Goal: Information Seeking & Learning: Learn about a topic

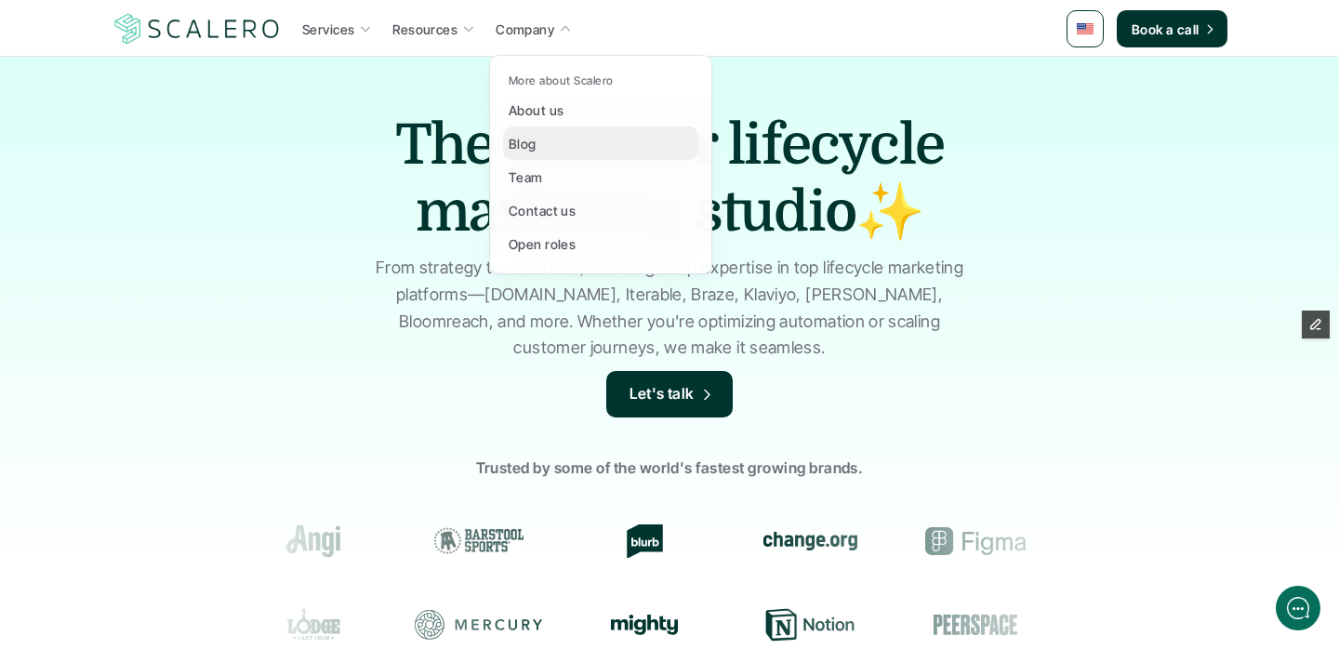
click at [536, 139] on div "Blog" at bounding box center [527, 143] width 39 height 22
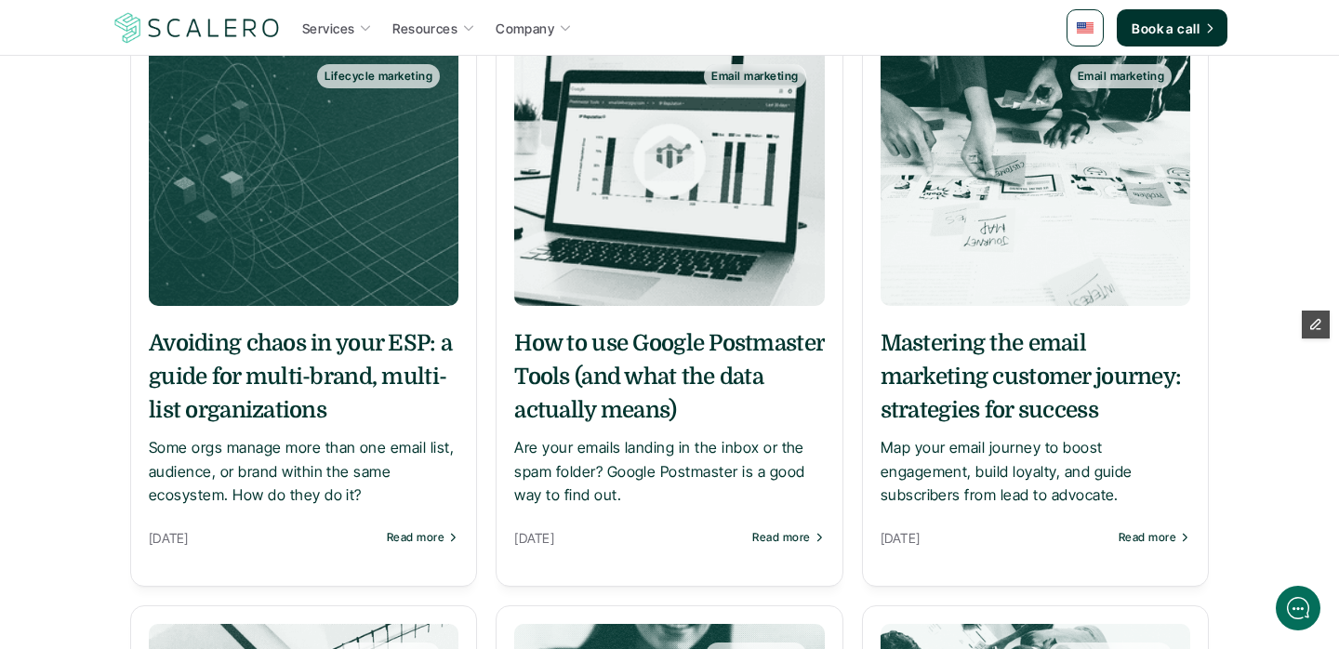
scroll to position [358, 0]
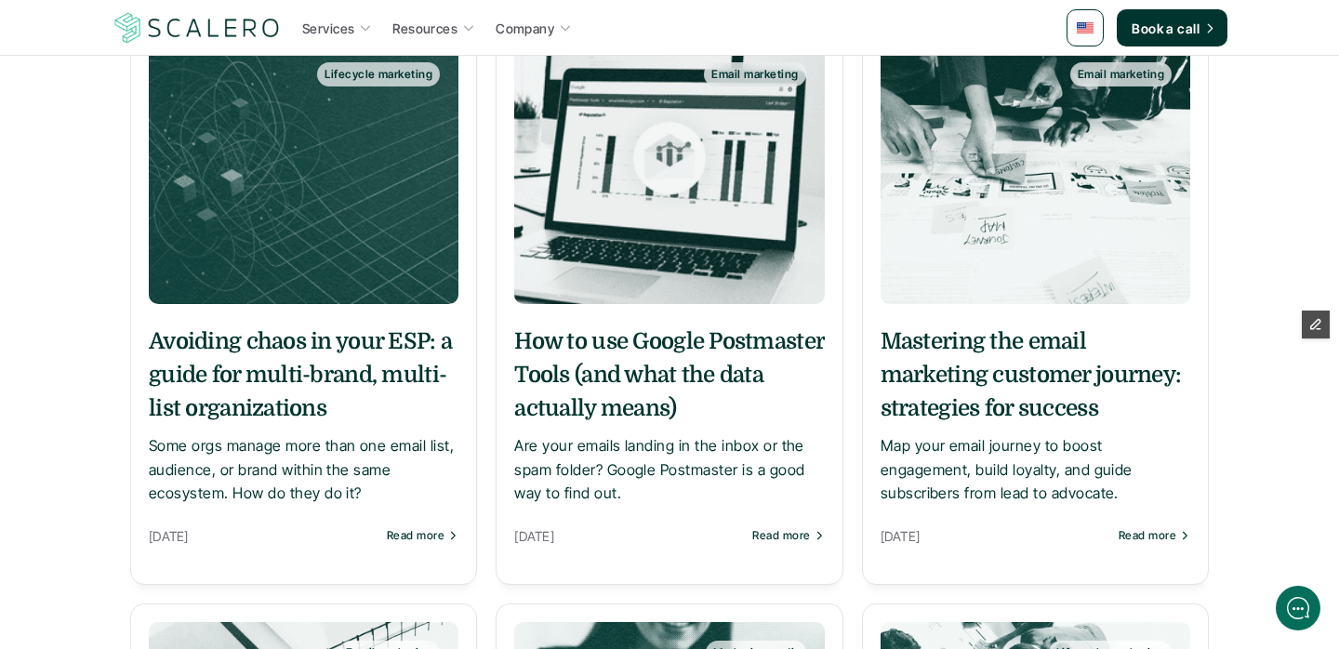
click at [634, 371] on h5 "How to use Google Postmaster Tools (and what the data actually means)" at bounding box center [669, 374] width 310 height 100
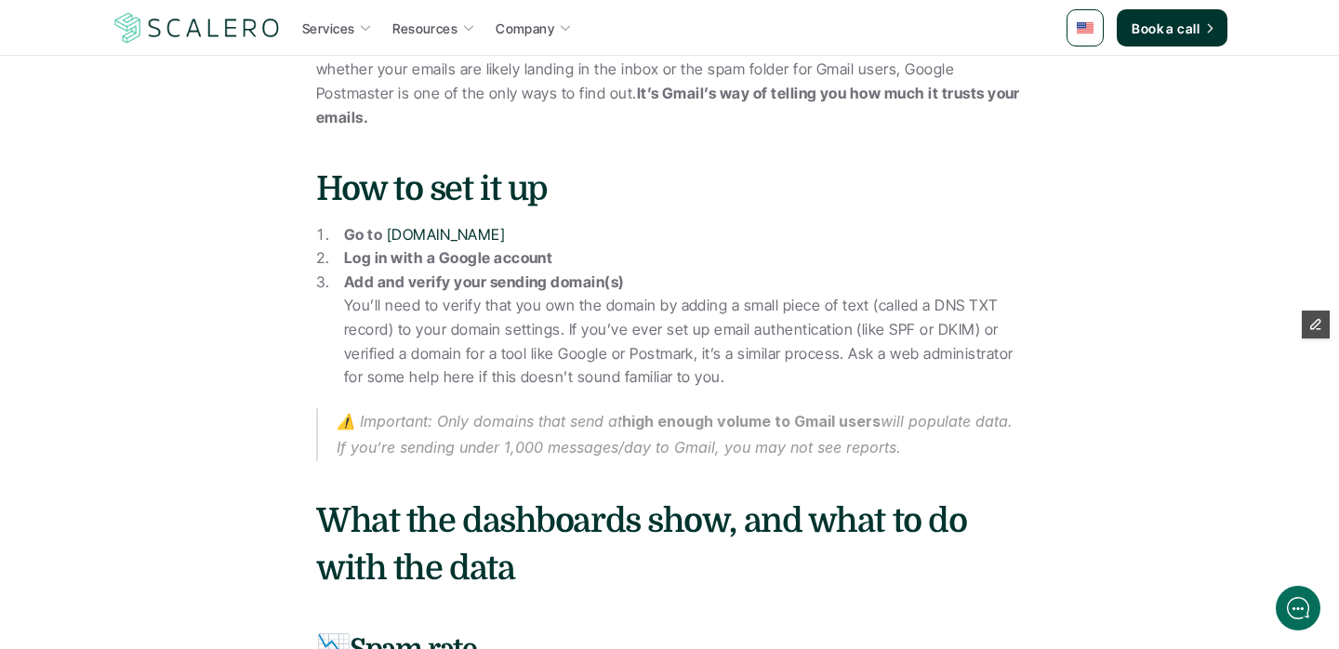
scroll to position [1247, 0]
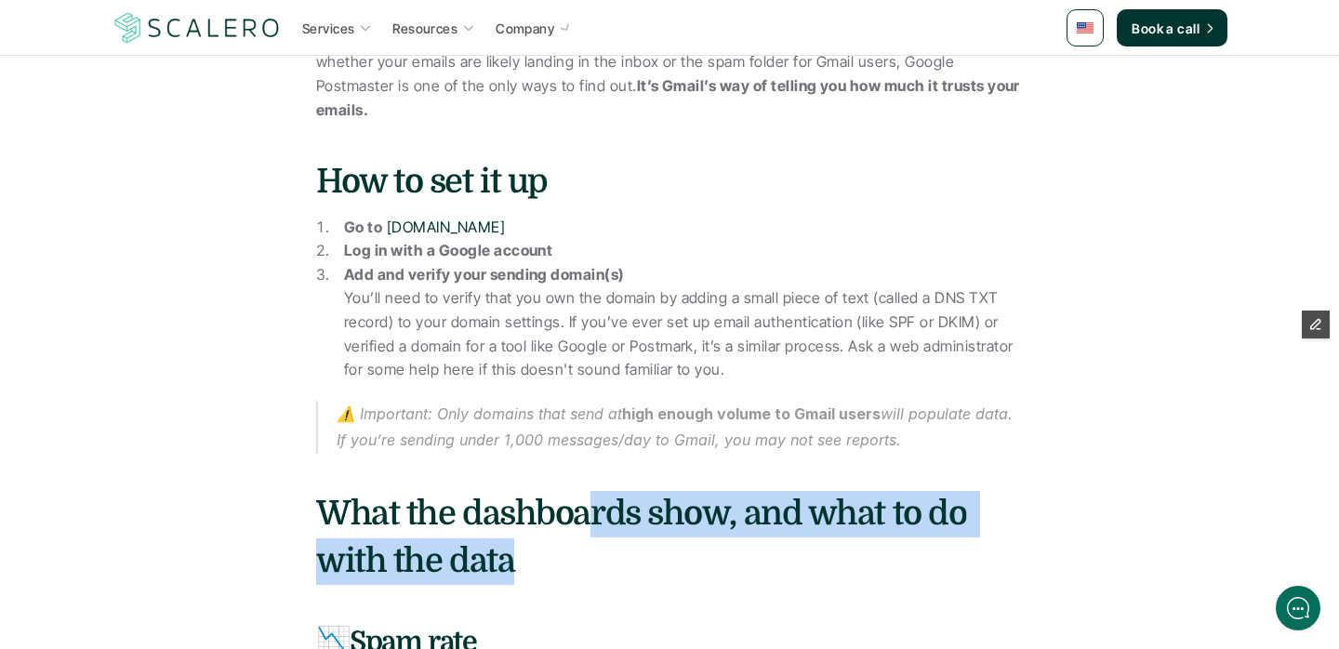
click at [595, 534] on h3 "What the dashboards show, and what to do with the data" at bounding box center [669, 538] width 707 height 94
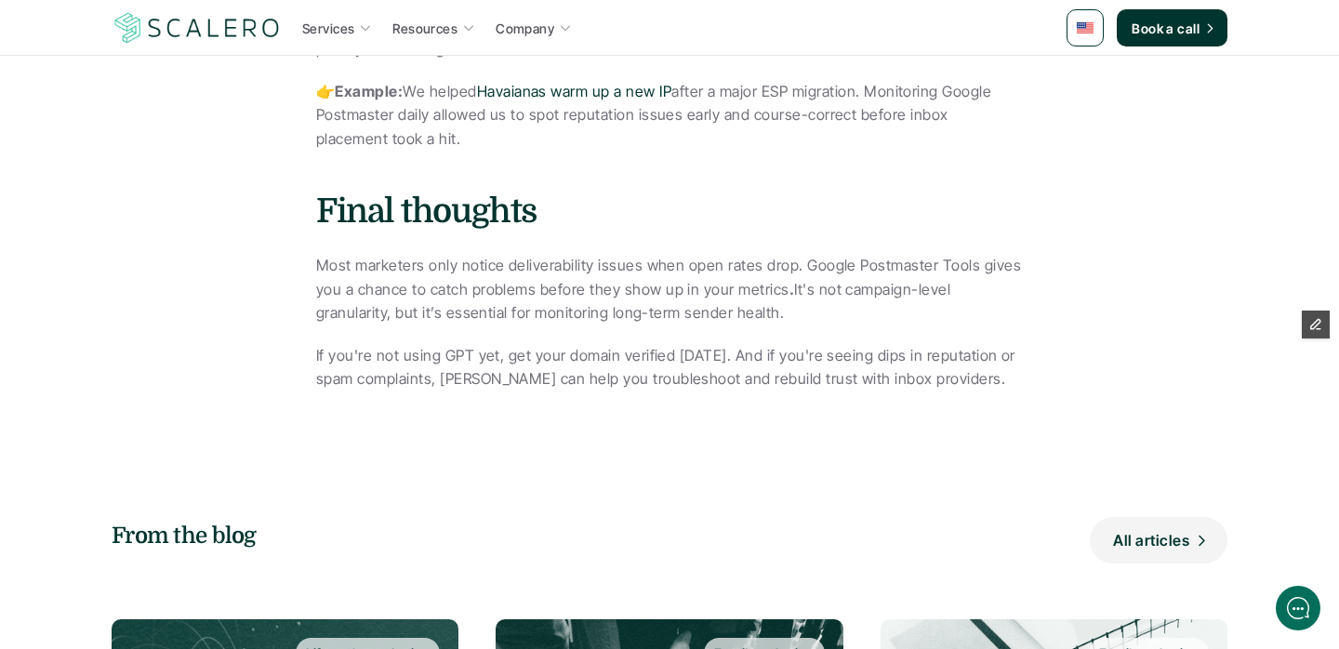
scroll to position [3392, 0]
